Goal: Transaction & Acquisition: Purchase product/service

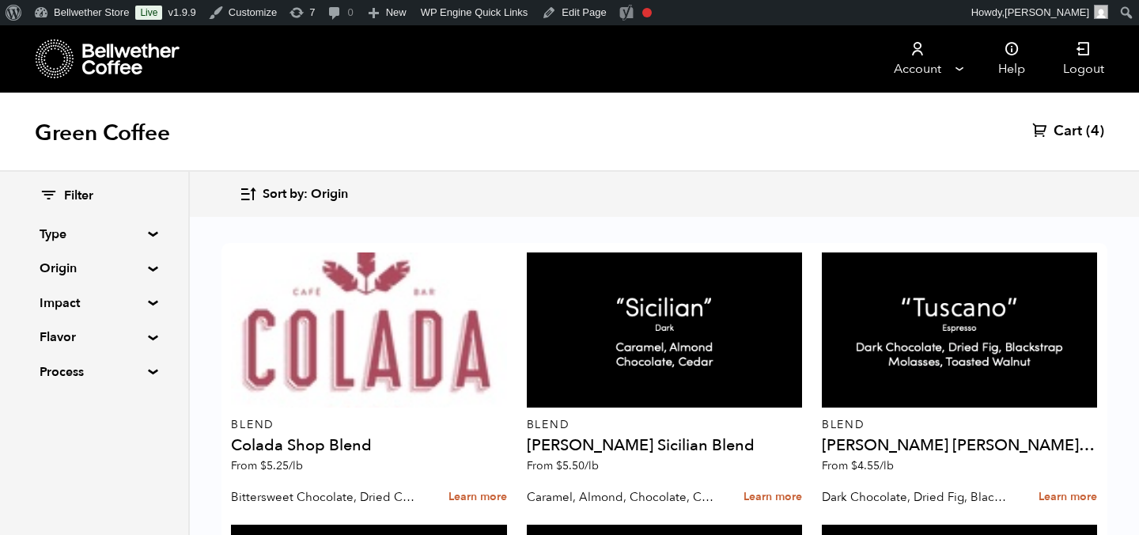
scroll to position [362, 0]
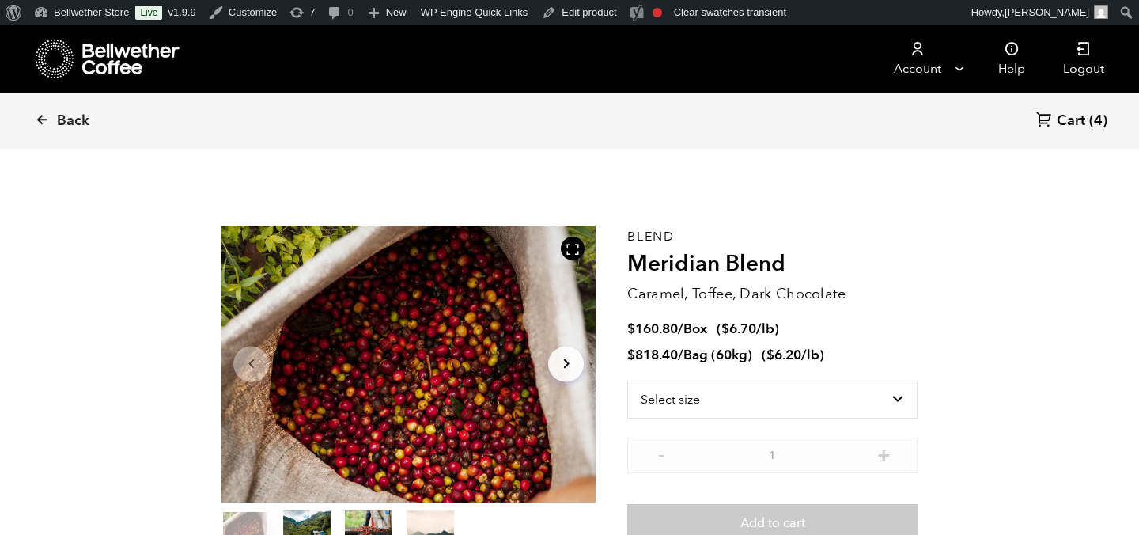
scroll to position [688, 677]
drag, startPoint x: 848, startPoint y: 295, endPoint x: 629, endPoint y: 293, distance: 219.8
click at [629, 293] on p "Caramel, Toffee, Dark Chocolate" at bounding box center [772, 293] width 290 height 21
copy p "Caramel, Toffee, Dark Chocolate"
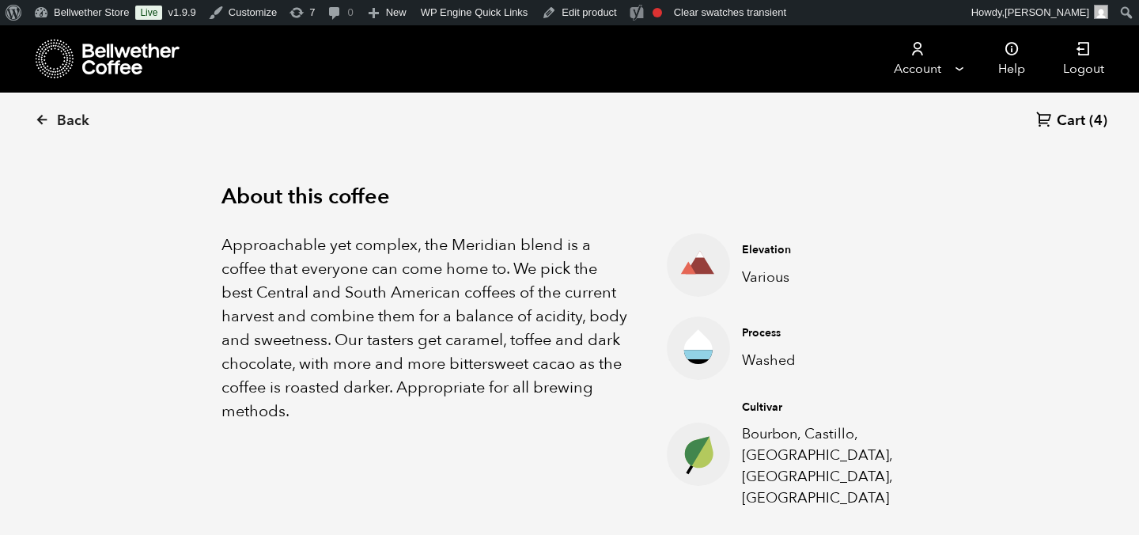
scroll to position [492, 0]
